Goal: Transaction & Acquisition: Download file/media

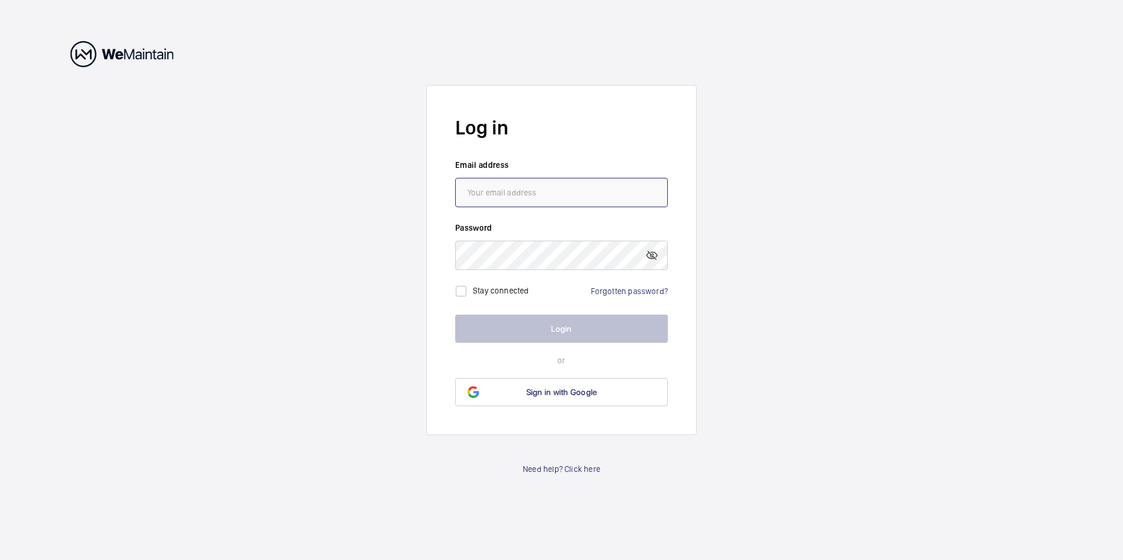
type input "[EMAIL_ADDRESS][DOMAIN_NAME]"
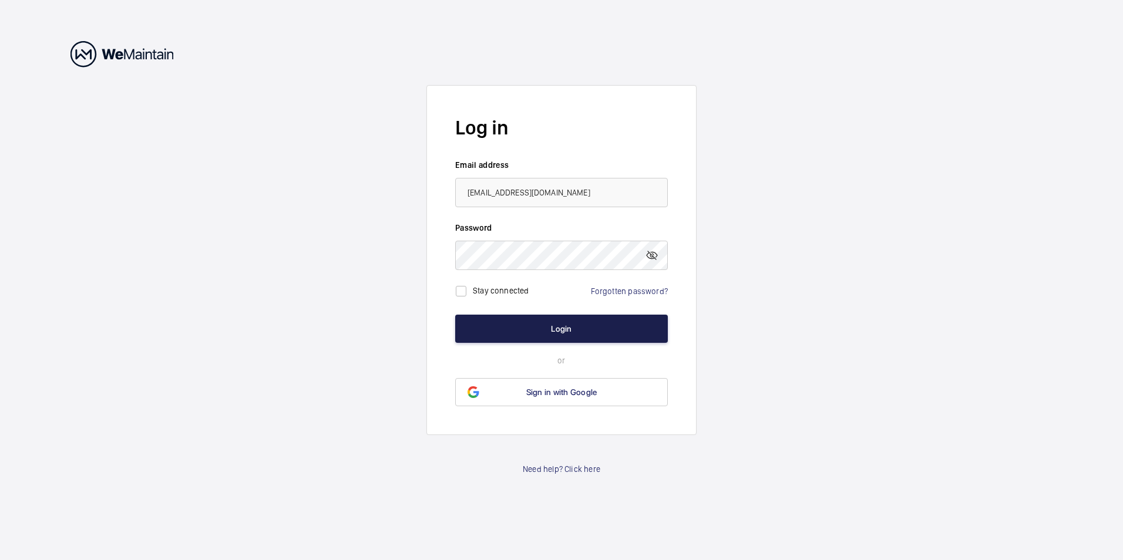
click at [533, 331] on button "Login" at bounding box center [561, 329] width 213 height 28
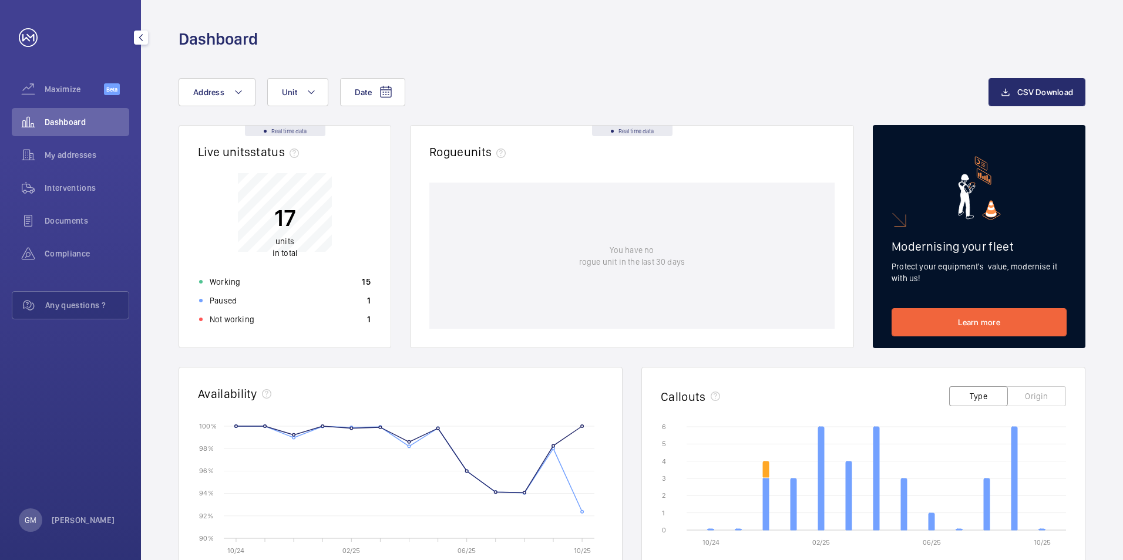
drag, startPoint x: 76, startPoint y: 224, endPoint x: 127, endPoint y: 408, distance: 191.2
click at [77, 224] on span "Documents" at bounding box center [87, 221] width 85 height 12
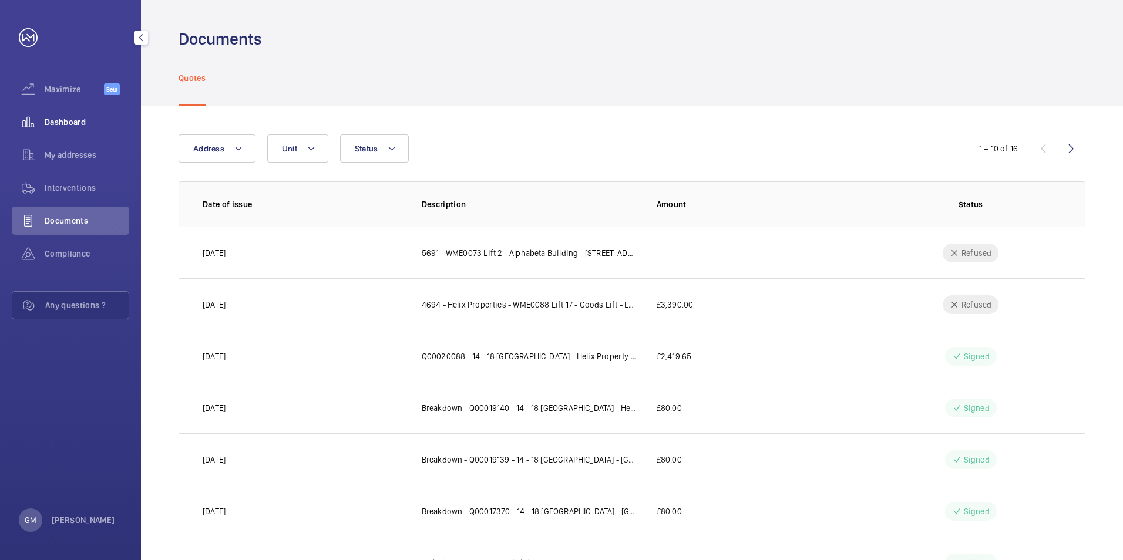
click at [47, 112] on div "Dashboard" at bounding box center [70, 122] width 117 height 28
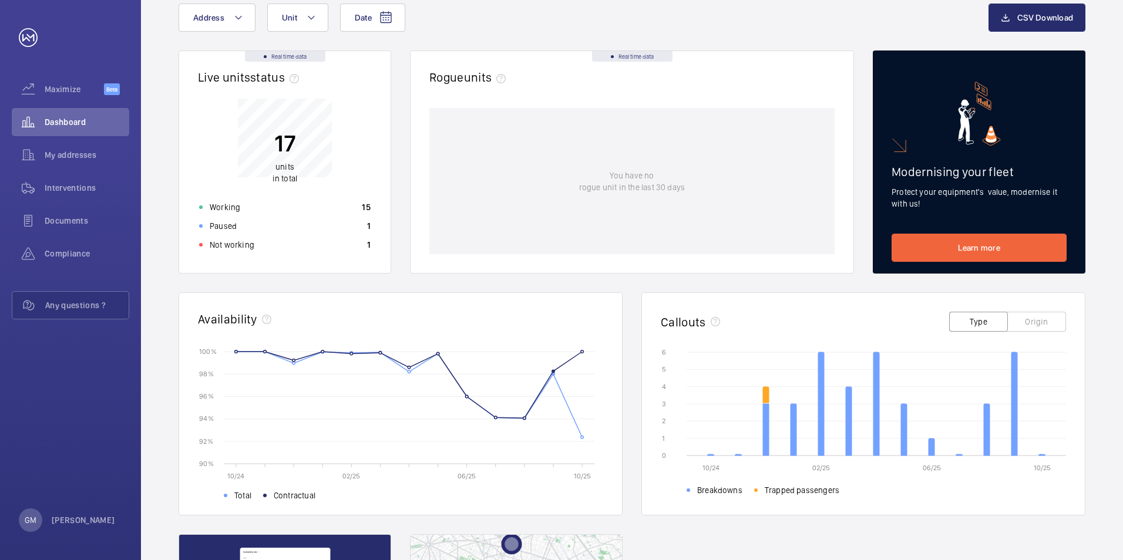
scroll to position [176, 0]
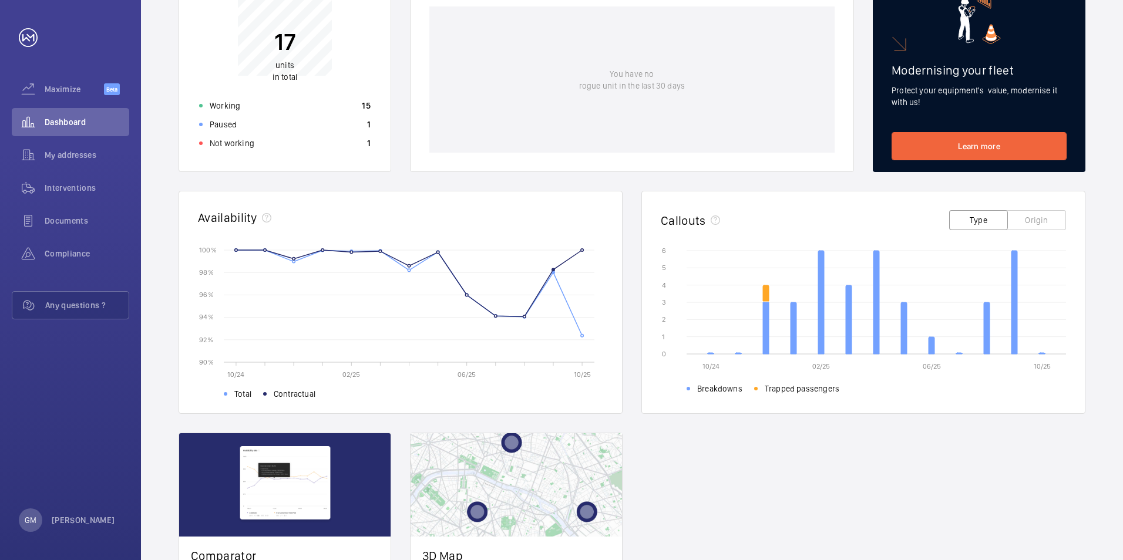
click at [775, 416] on div "Real time data Live units status﻿ 17 units in total Working 15 Paused 1 Not wor…" at bounding box center [632, 302] width 907 height 707
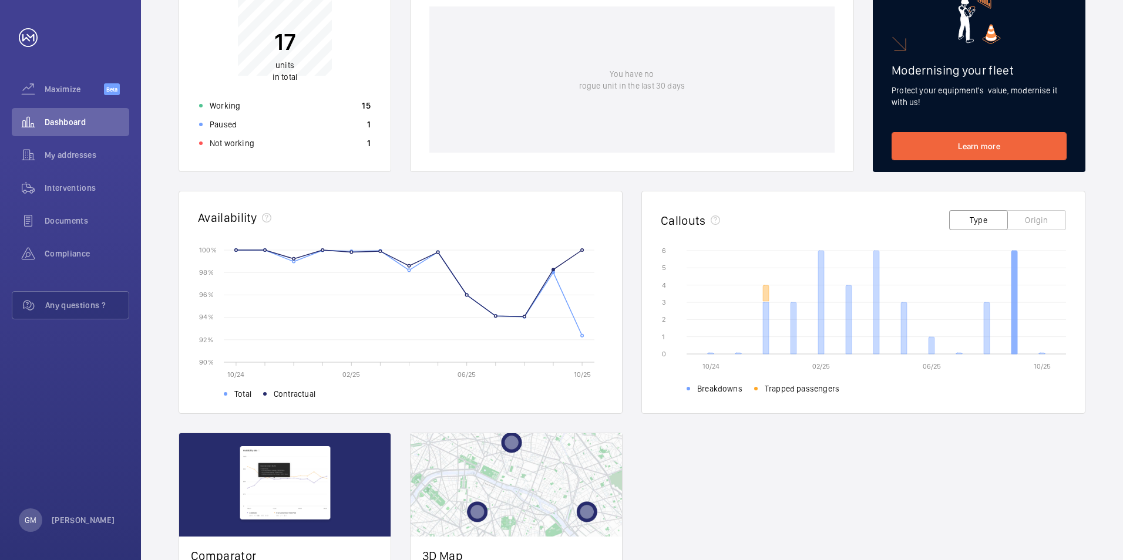
click at [1016, 327] on icon at bounding box center [1015, 302] width 6 height 103
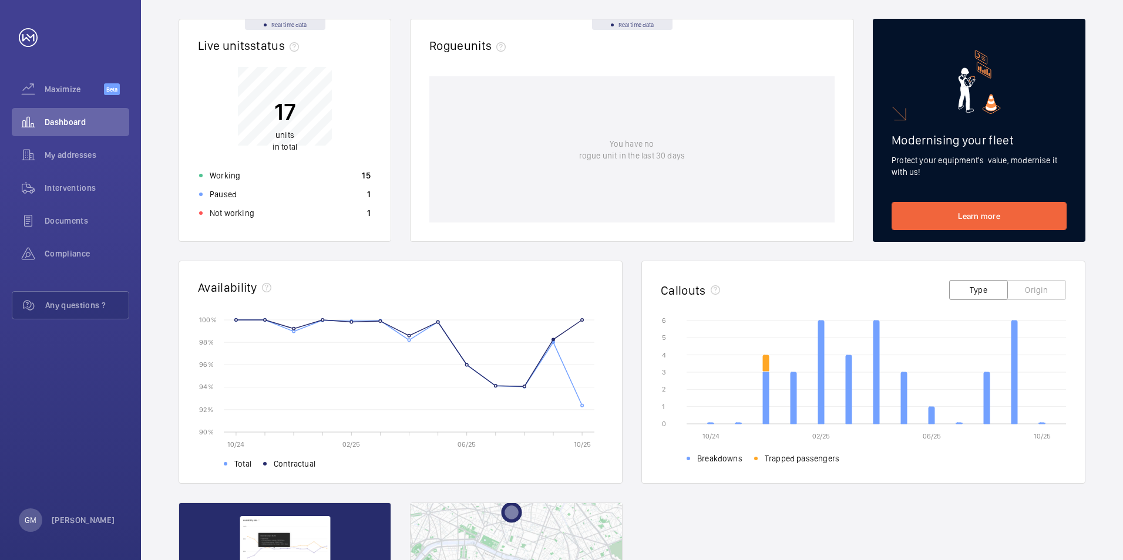
scroll to position [0, 0]
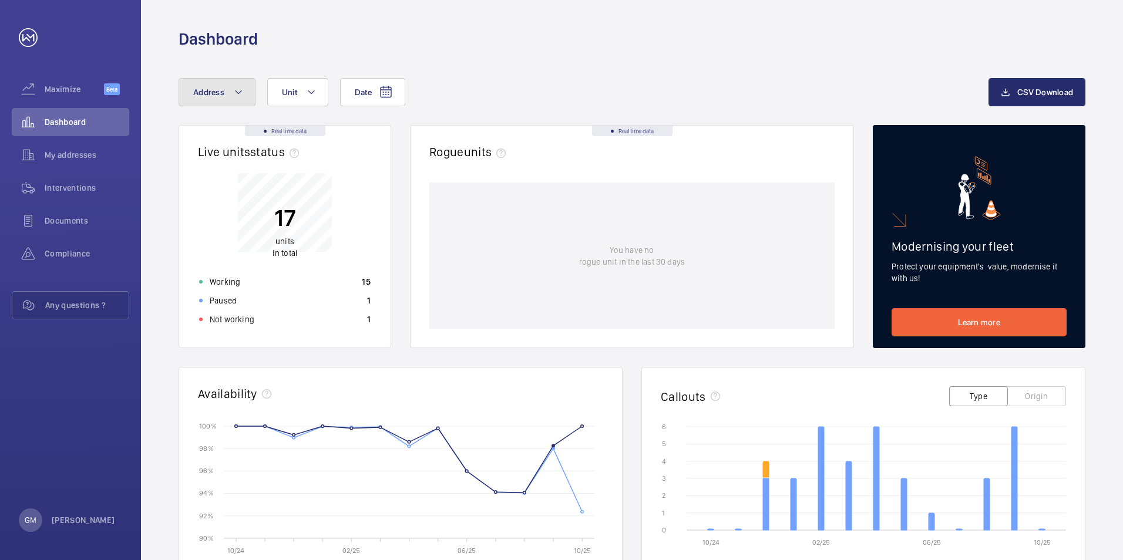
click at [226, 98] on button "Address" at bounding box center [217, 92] width 77 height 28
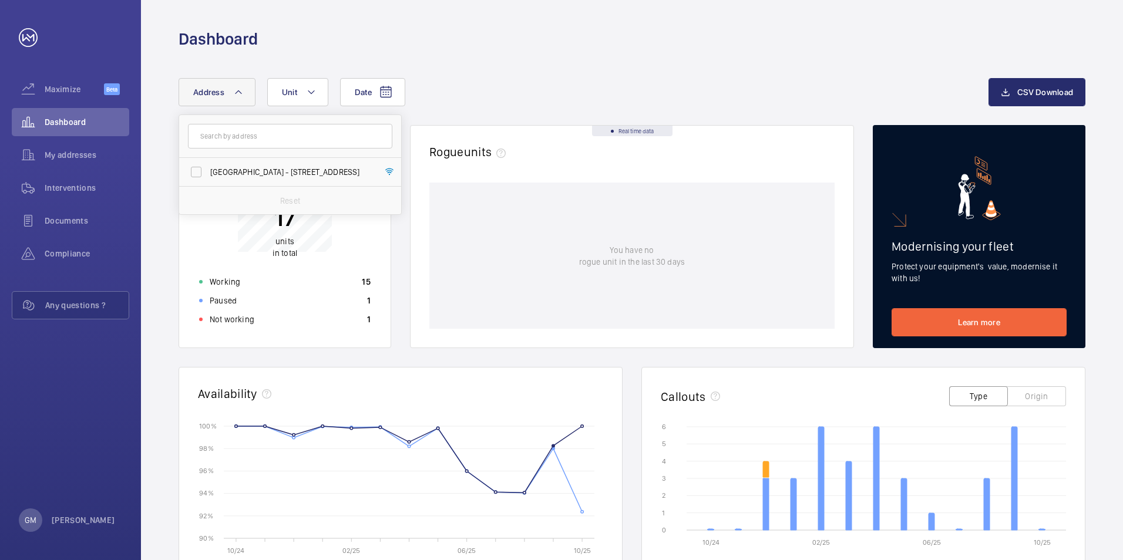
click at [226, 98] on button "Address" at bounding box center [217, 92] width 77 height 28
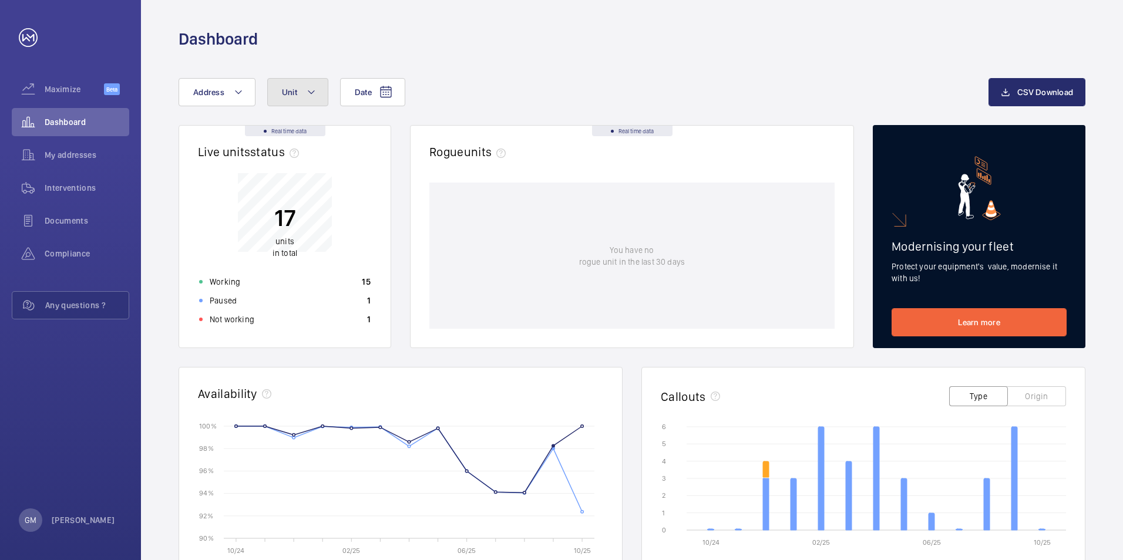
click at [280, 95] on button "Unit" at bounding box center [297, 92] width 61 height 28
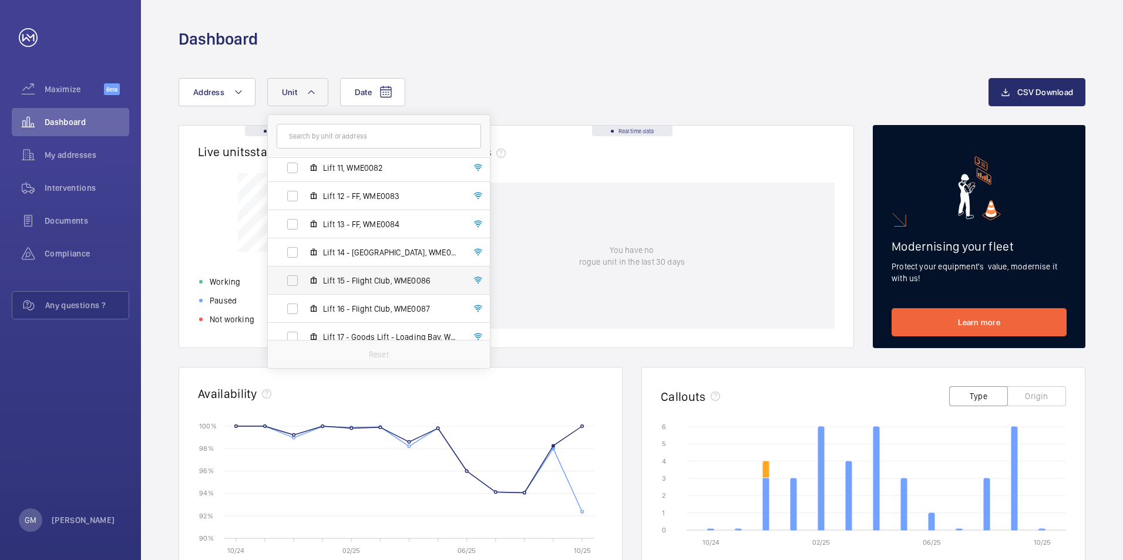
scroll to position [325, 0]
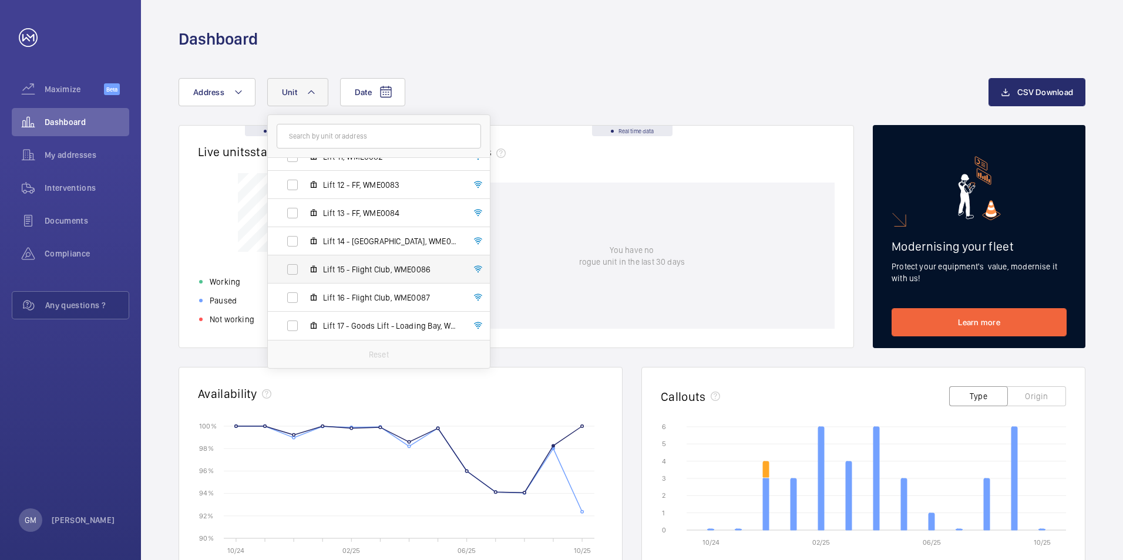
drag, startPoint x: 277, startPoint y: 270, endPoint x: 288, endPoint y: 270, distance: 11.2
click at [278, 270] on label "Lift 15 - Flight Club, WME0086" at bounding box center [369, 270] width 203 height 28
click at [281, 270] on input "Lift 15 - Flight Club, WME0086" at bounding box center [292, 269] width 23 height 23
checkbox input "true"
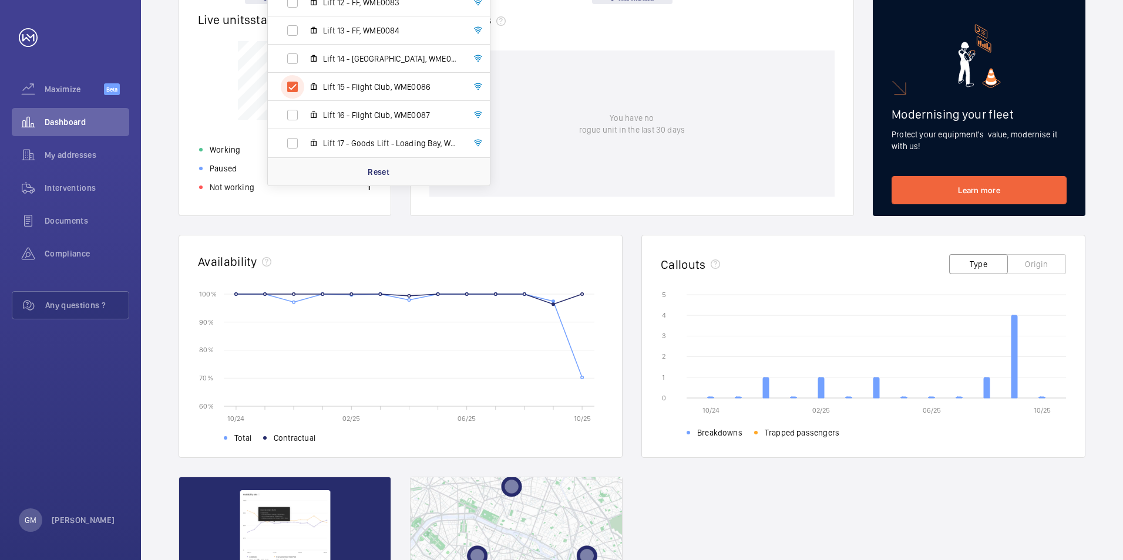
scroll to position [116, 0]
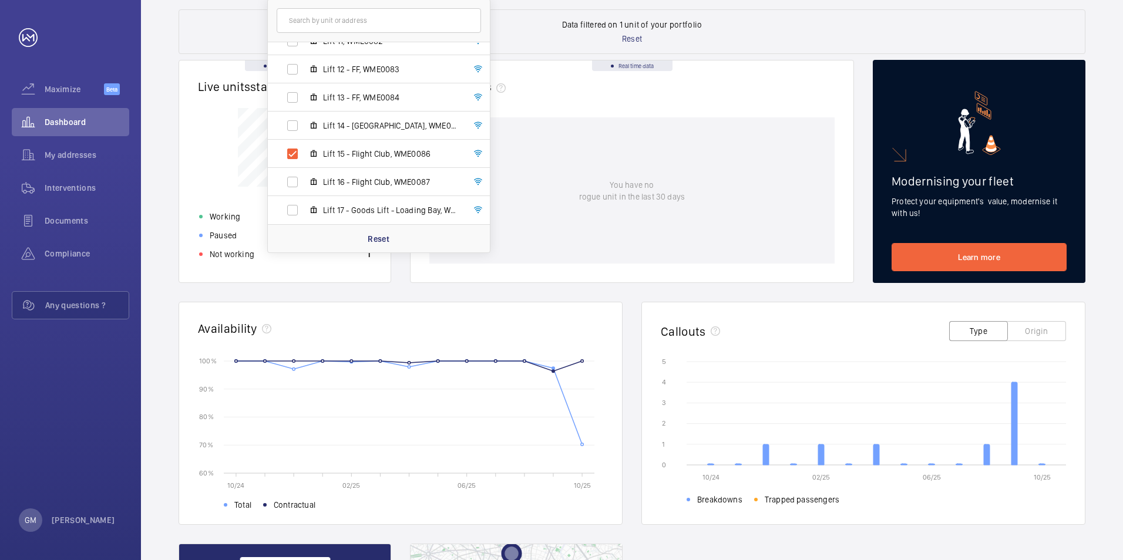
click at [1027, 330] on button "Origin" at bounding box center [1036, 331] width 59 height 20
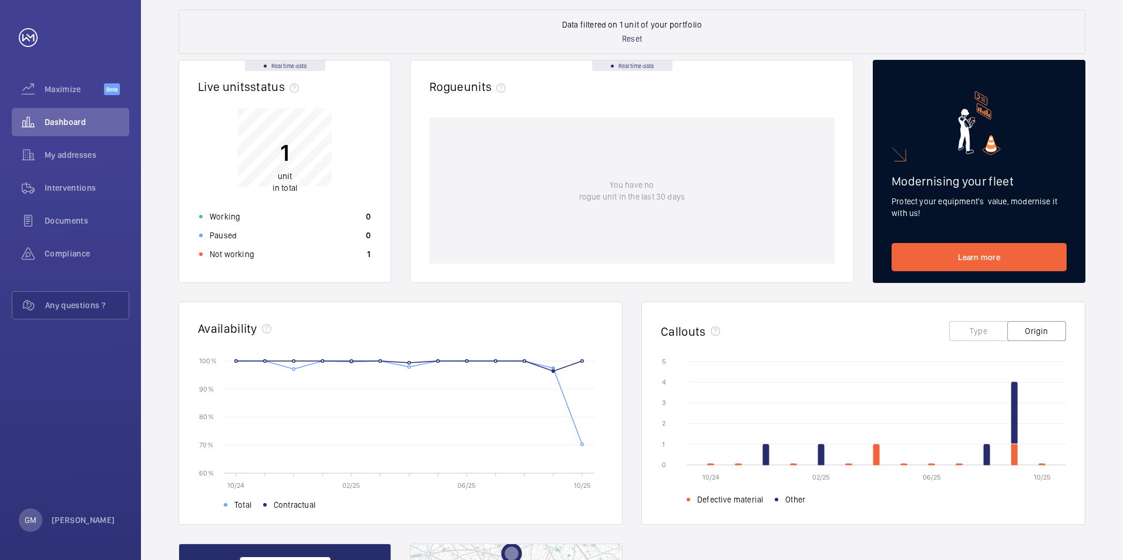
click at [986, 334] on button "Type" at bounding box center [978, 331] width 59 height 20
click at [332, 157] on div "1 unit in total" at bounding box center [285, 141] width 186 height 95
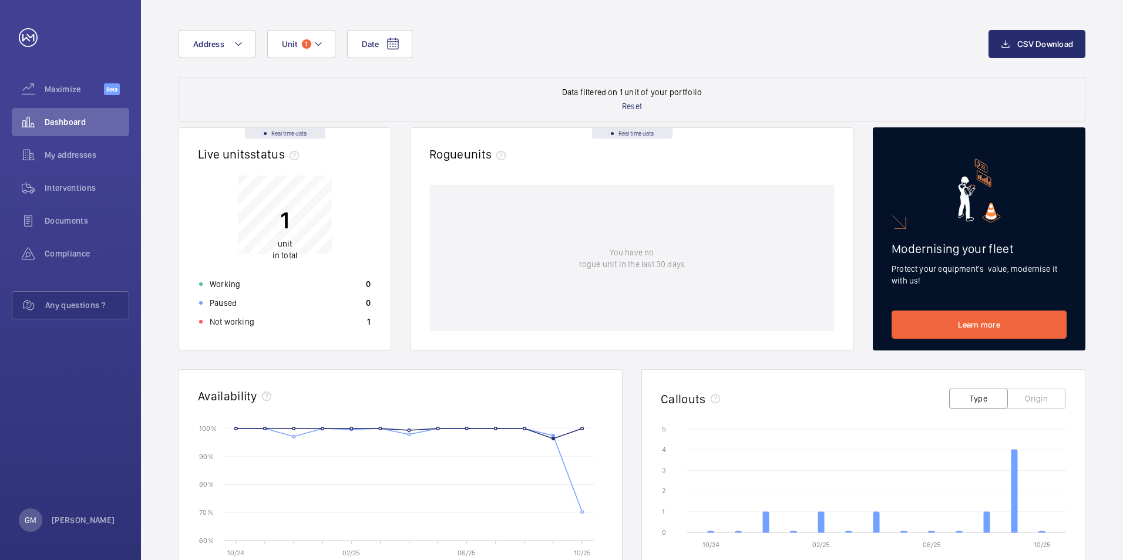
scroll to position [0, 0]
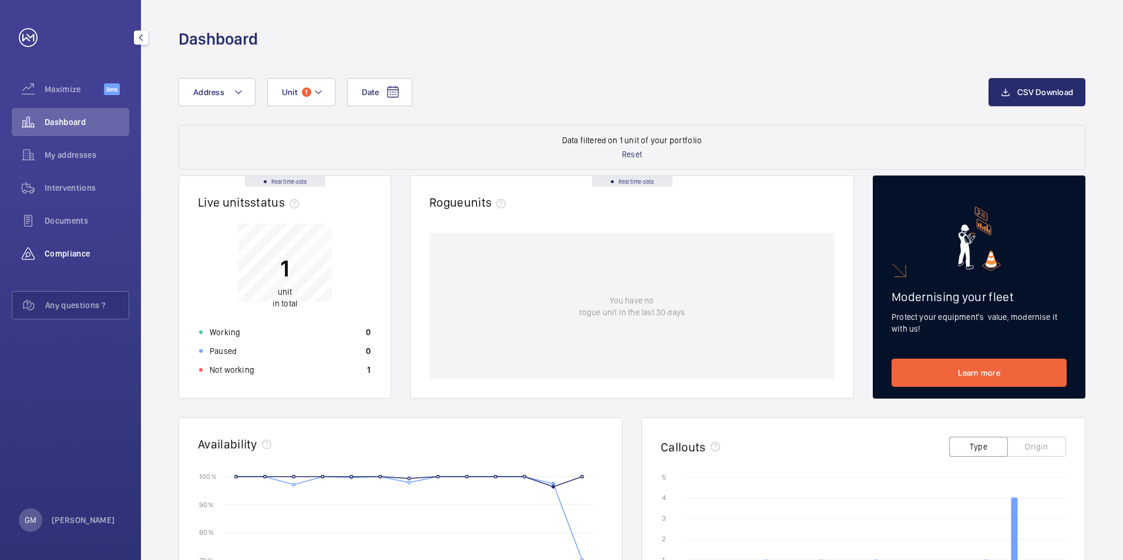
click at [72, 248] on span "Compliance" at bounding box center [87, 254] width 85 height 12
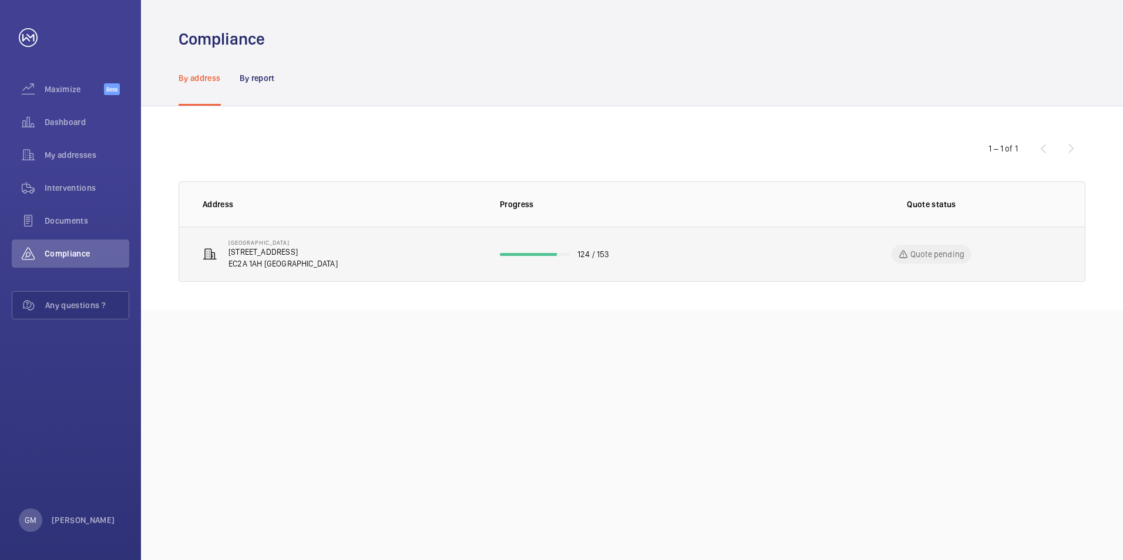
click at [352, 253] on td "[GEOGRAPHIC_DATA] [STREET_ADDRESS]" at bounding box center [330, 254] width 302 height 55
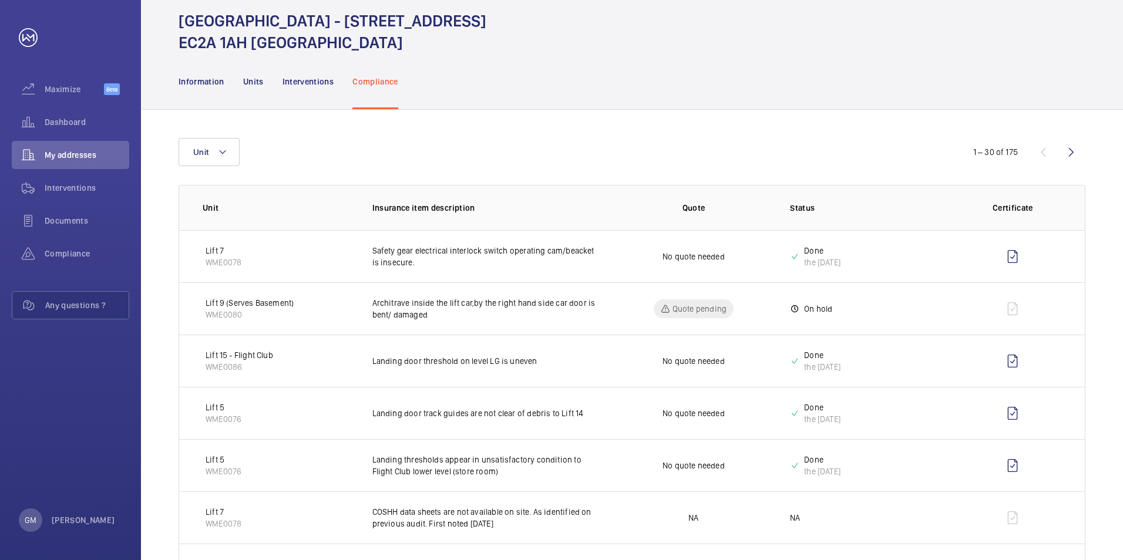
scroll to position [59, 0]
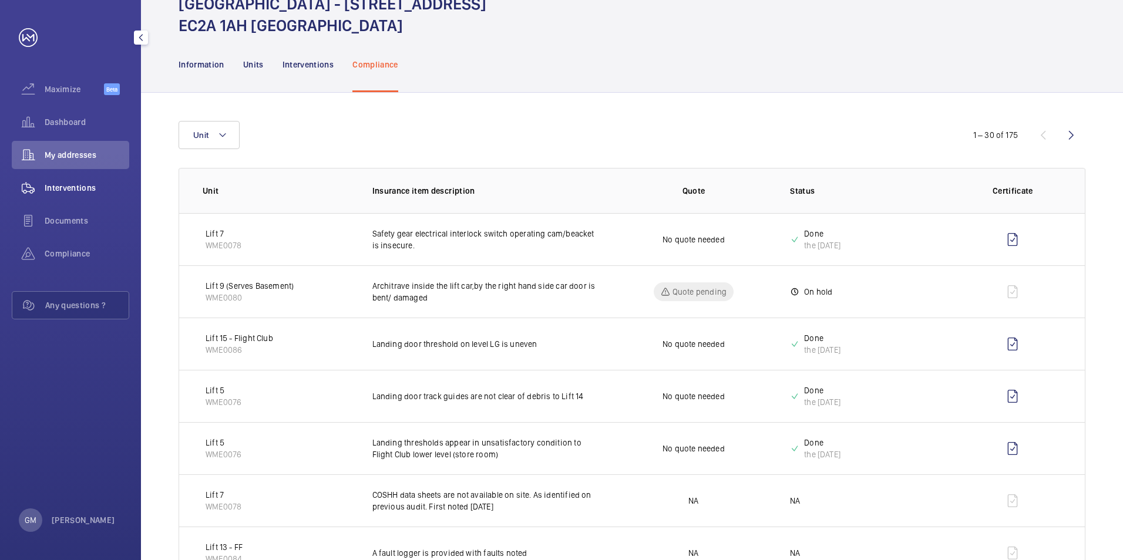
click at [78, 179] on div "Interventions" at bounding box center [70, 188] width 117 height 28
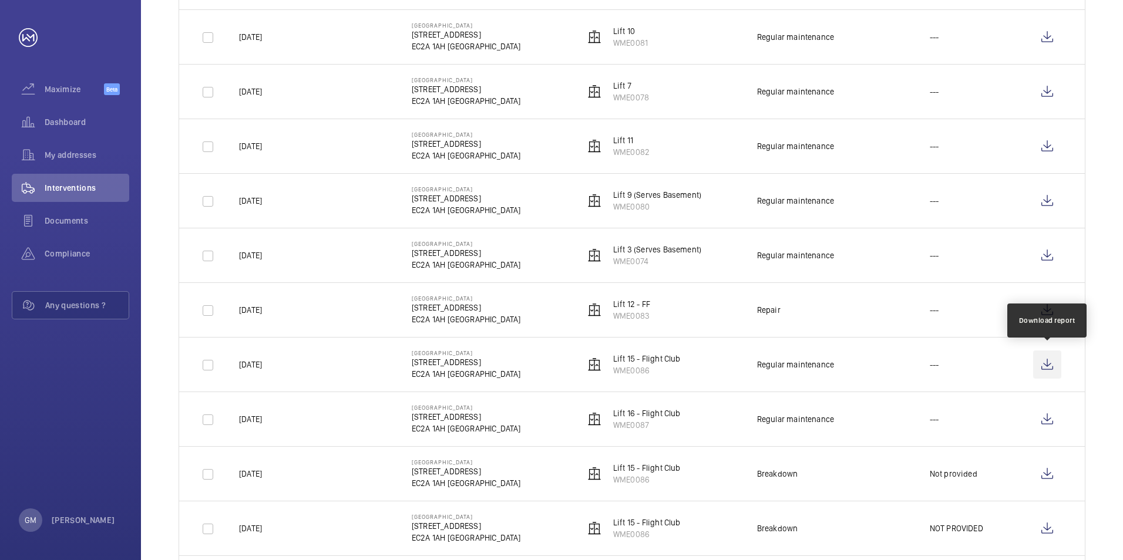
scroll to position [764, 0]
click at [1049, 361] on wm-front-icon-button at bounding box center [1047, 365] width 28 height 28
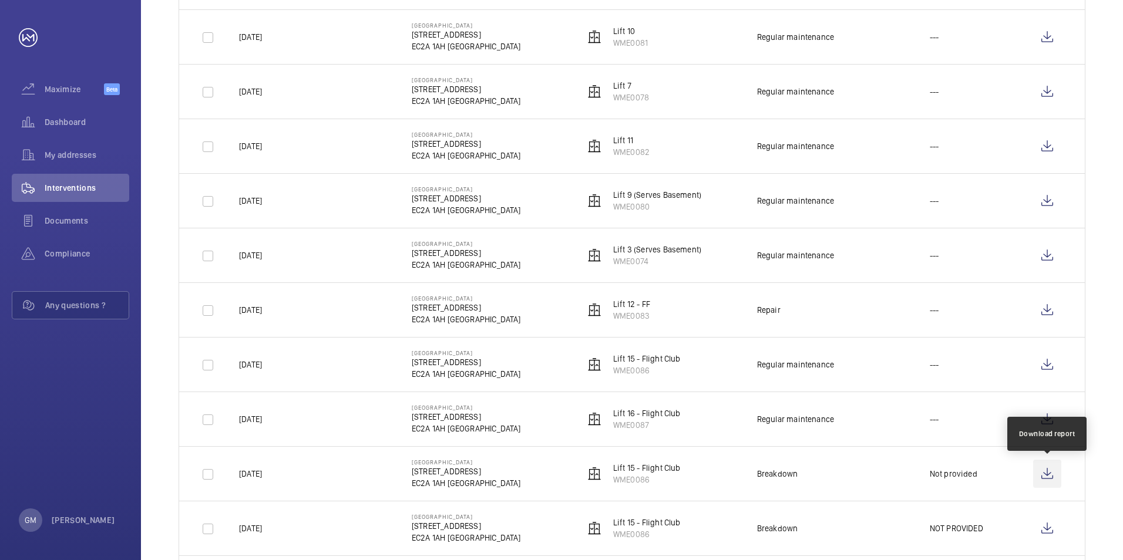
click at [1047, 473] on wm-front-icon-button at bounding box center [1047, 474] width 28 height 28
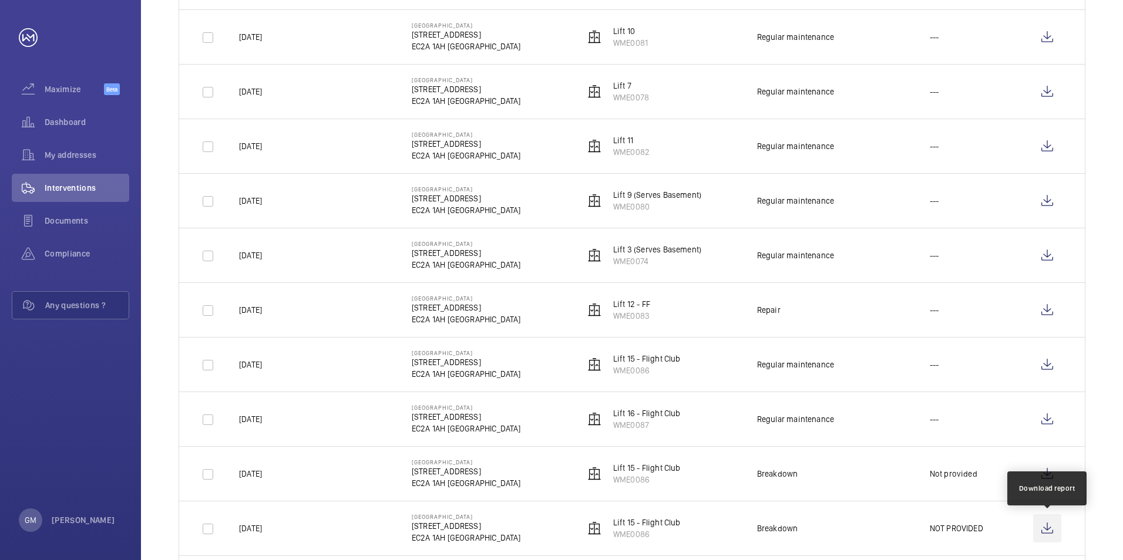
click at [1039, 529] on wm-front-icon-button at bounding box center [1047, 529] width 28 height 28
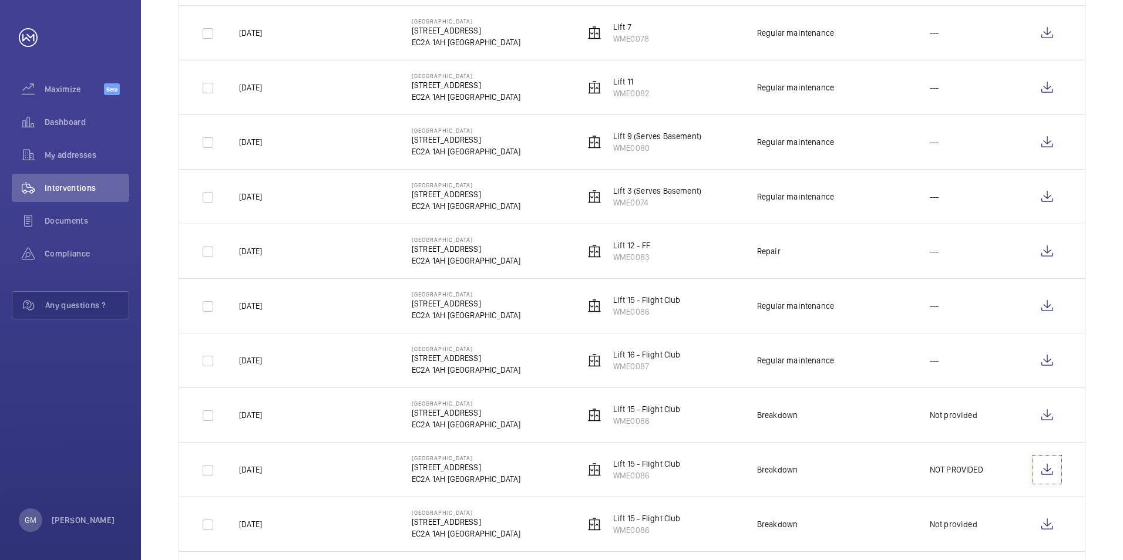
scroll to position [881, 0]
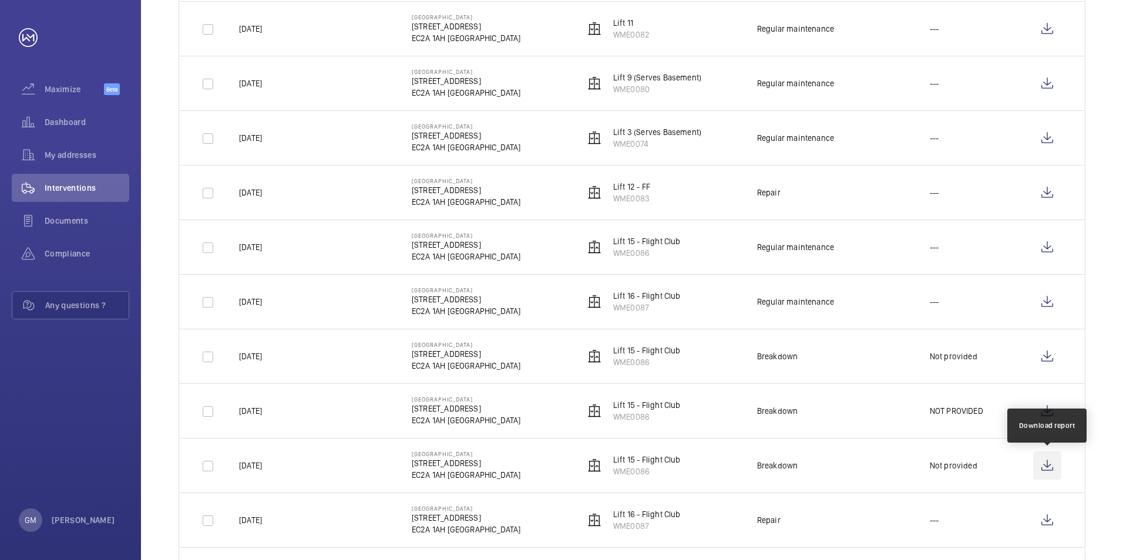
click at [1039, 473] on wm-front-icon-button at bounding box center [1047, 466] width 28 height 28
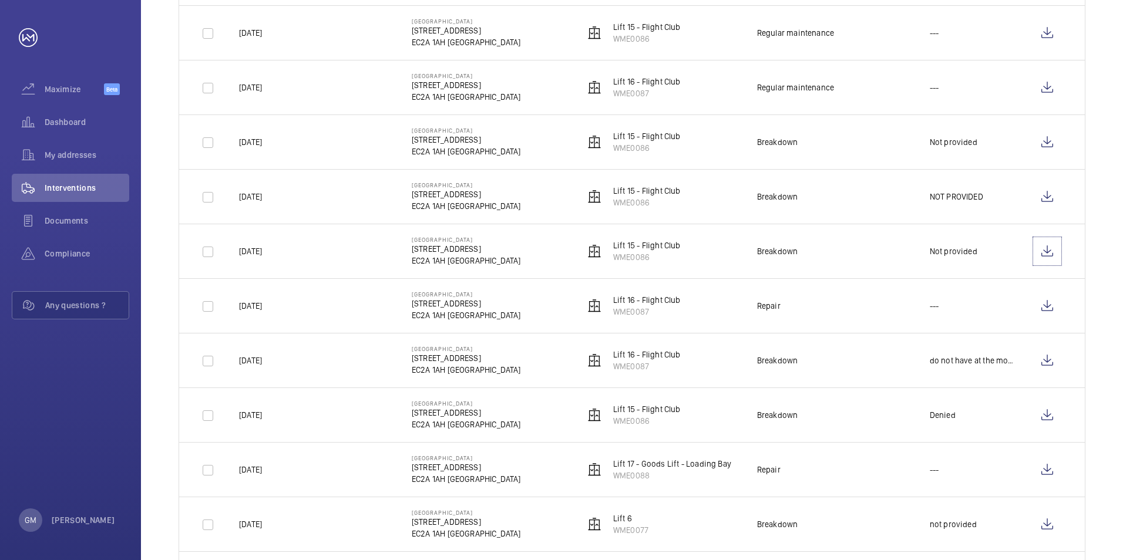
scroll to position [1116, 0]
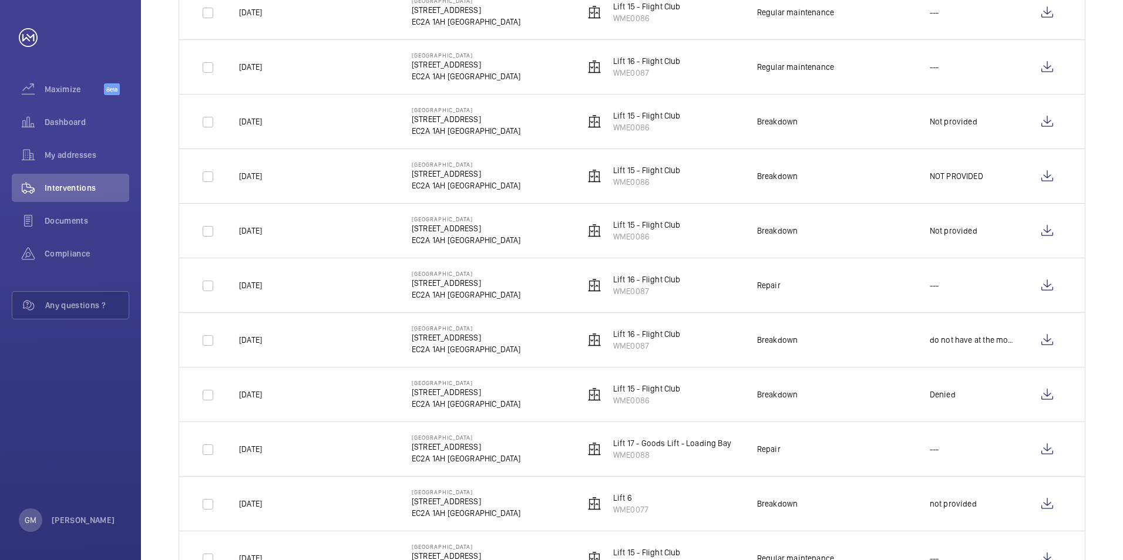
click at [952, 341] on p "do not have at the moment" at bounding box center [972, 340] width 85 height 12
click at [953, 395] on p "Denied" at bounding box center [943, 395] width 26 height 12
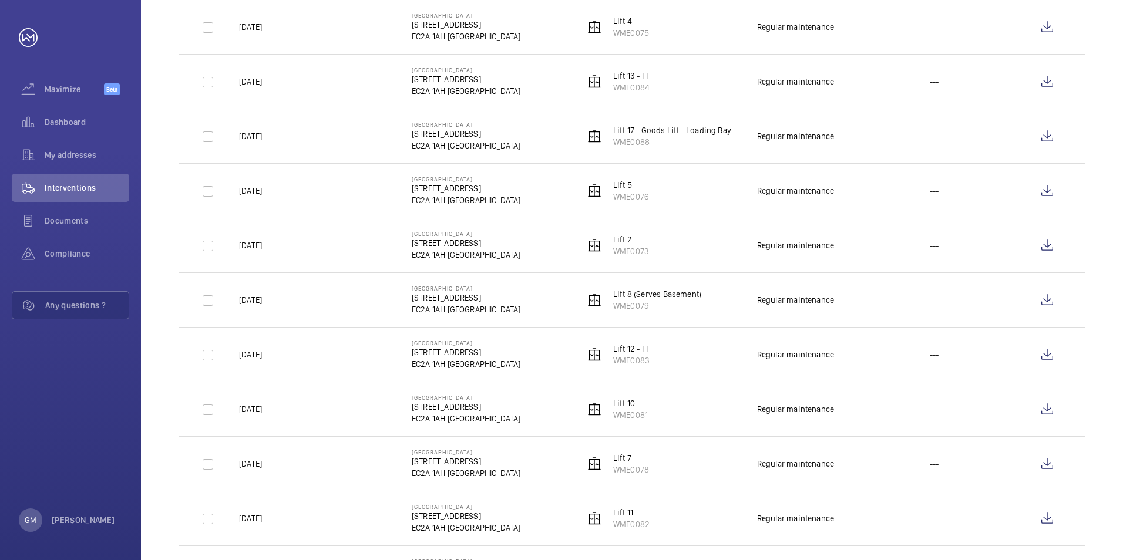
scroll to position [411, 0]
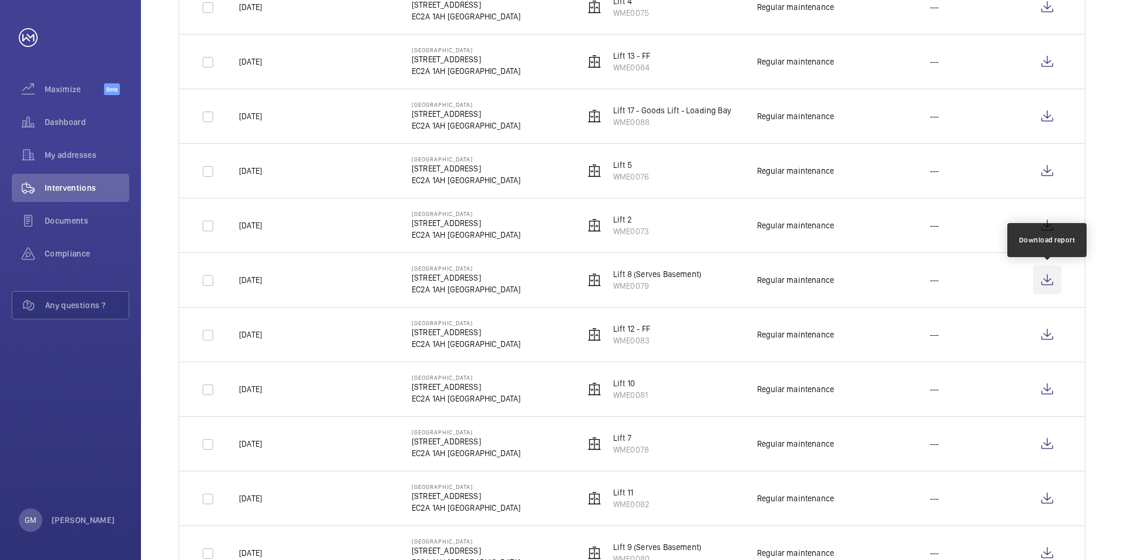
click at [1044, 281] on wm-front-icon-button at bounding box center [1047, 280] width 28 height 28
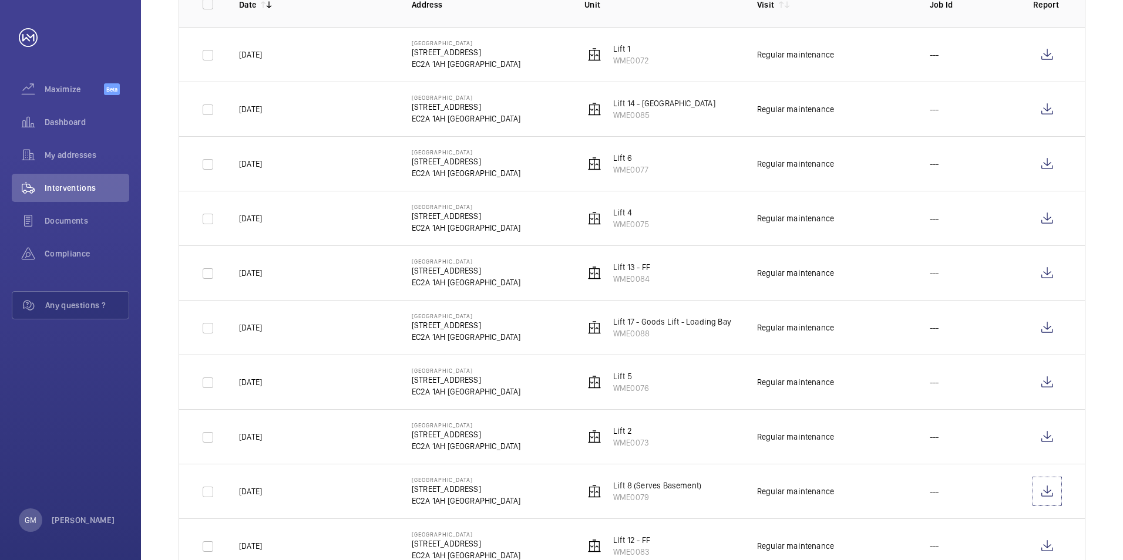
scroll to position [176, 0]
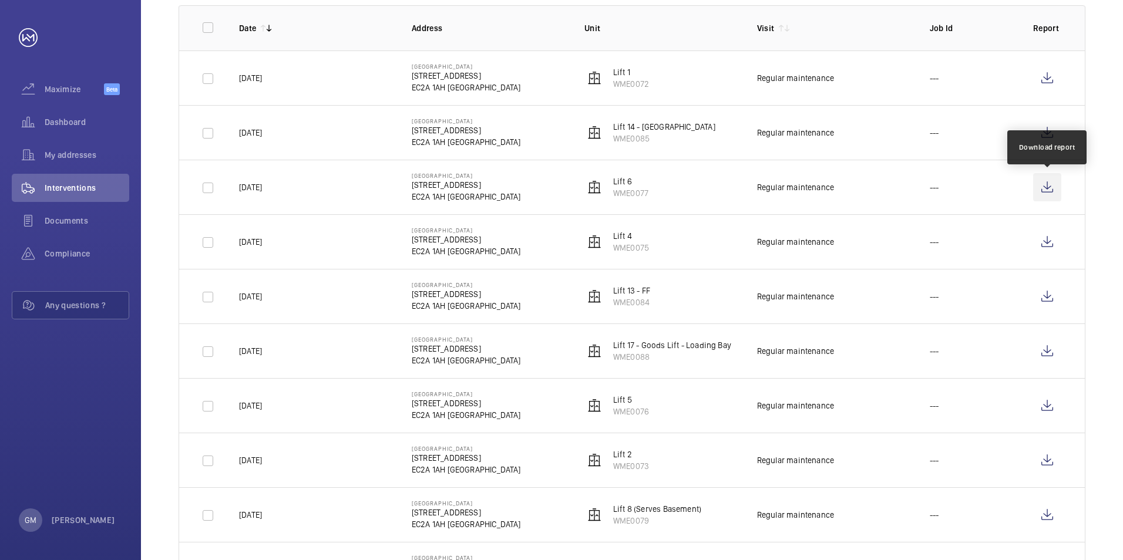
click at [1049, 186] on wm-front-icon-button at bounding box center [1047, 187] width 28 height 28
